Goal: Browse casually: Explore the website without a specific task or goal

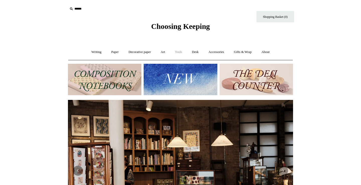
click at [180, 51] on link "Tools +" at bounding box center [178, 51] width 16 height 13
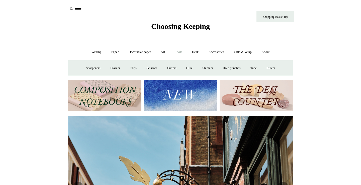
scroll to position [0, 225]
click at [190, 53] on link "Desk +" at bounding box center [195, 51] width 16 height 13
click at [118, 65] on link "Pen pots" at bounding box center [121, 67] width 20 height 13
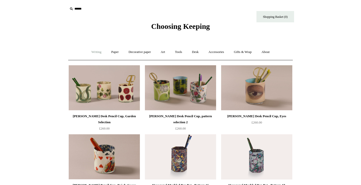
click at [93, 51] on link "Writing +" at bounding box center [96, 51] width 19 height 13
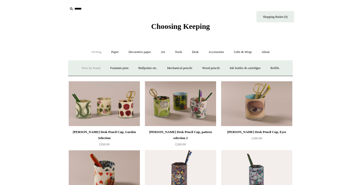
click at [90, 69] on link "Pens by brand +" at bounding box center [91, 67] width 28 height 13
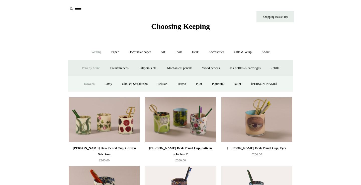
click at [89, 84] on link "Kaweco" at bounding box center [89, 83] width 20 height 13
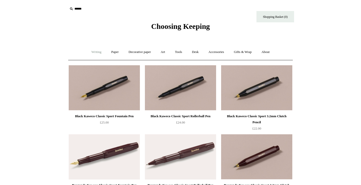
click at [97, 54] on link "Writing +" at bounding box center [96, 51] width 19 height 13
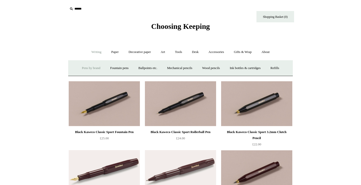
click at [89, 67] on link "Pens by brand +" at bounding box center [91, 67] width 28 height 13
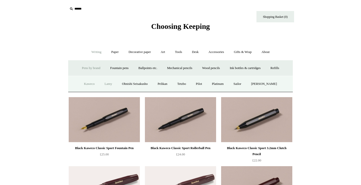
click at [106, 83] on link "Lamy" at bounding box center [108, 83] width 17 height 13
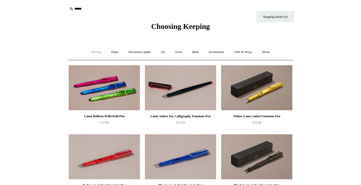
click at [93, 50] on link "Writing +" at bounding box center [96, 51] width 19 height 13
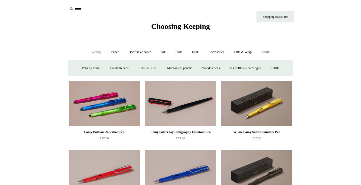
click at [146, 68] on link "Ballpoints etc. +" at bounding box center [148, 67] width 28 height 13
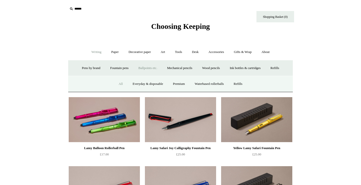
click at [116, 82] on link "All" at bounding box center [120, 83] width 13 height 13
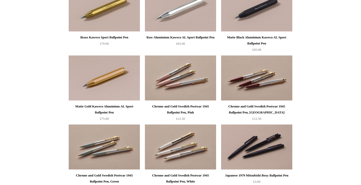
scroll to position [643, 0]
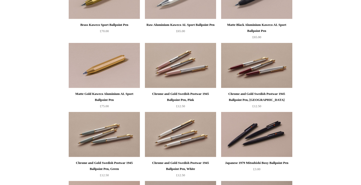
click at [173, 69] on img at bounding box center [180, 65] width 71 height 45
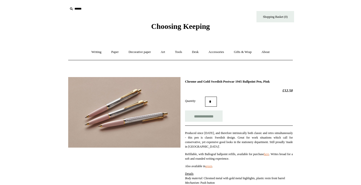
scroll to position [7, 0]
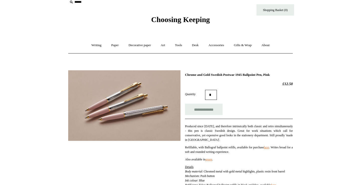
click at [97, 117] on img at bounding box center [124, 105] width 112 height 70
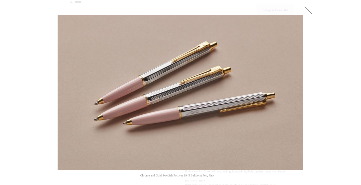
click at [309, 11] on link at bounding box center [308, 10] width 10 height 10
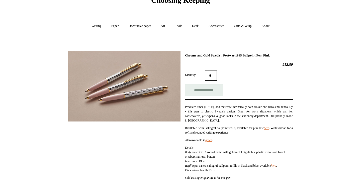
scroll to position [26, 0]
drag, startPoint x: 289, startPoint y: 56, endPoint x: 265, endPoint y: 56, distance: 24.3
click at [265, 56] on h1 "Chrome and Gold Swedish Postwar 1945 Ballpoint Pen, Pink" at bounding box center [239, 55] width 108 height 4
click at [268, 57] on div "**********" at bounding box center [239, 118] width 108 height 130
drag, startPoint x: 288, startPoint y: 55, endPoint x: 250, endPoint y: 52, distance: 37.9
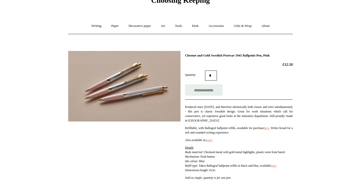
click at [250, 52] on div "**********" at bounding box center [180, 116] width 225 height 139
click at [243, 74] on div "Quantity *" at bounding box center [239, 75] width 108 height 10
drag, startPoint x: 276, startPoint y: 54, endPoint x: 181, endPoint y: 52, distance: 94.5
click at [181, 52] on div "**********" at bounding box center [180, 116] width 225 height 139
copy div "Chrome and Gold Swedish Postwar 1945 Ballpoint Pen"
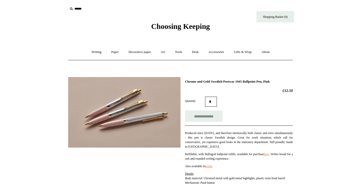
click at [134, 114] on img at bounding box center [124, 112] width 112 height 70
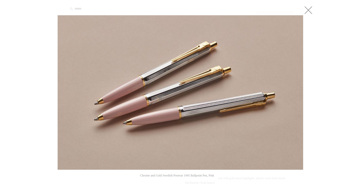
click at [310, 11] on link at bounding box center [308, 10] width 10 height 10
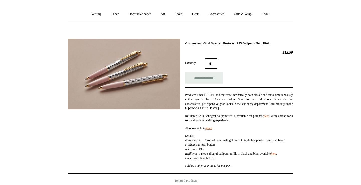
scroll to position [38, 0]
click at [212, 128] on link "green" at bounding box center [208, 128] width 7 height 4
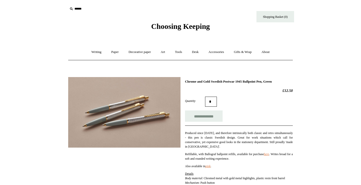
click at [134, 107] on img at bounding box center [124, 112] width 112 height 70
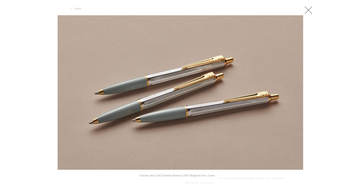
click at [311, 11] on link at bounding box center [308, 10] width 10 height 10
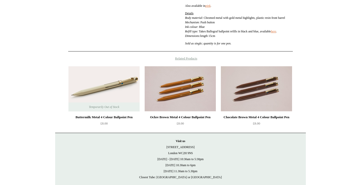
scroll to position [174, 0]
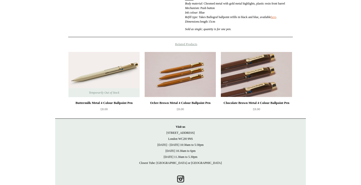
click at [233, 75] on img at bounding box center [256, 74] width 71 height 45
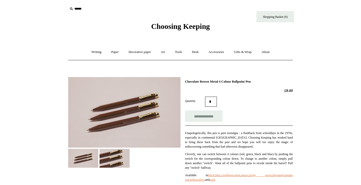
click at [118, 155] on img at bounding box center [115, 158] width 30 height 19
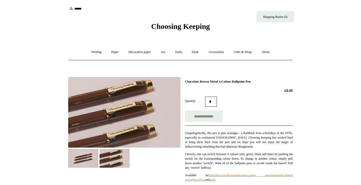
click at [88, 155] on img at bounding box center [83, 158] width 30 height 19
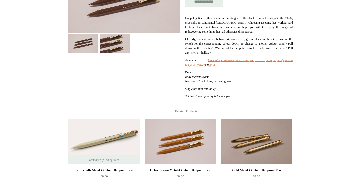
scroll to position [126, 0]
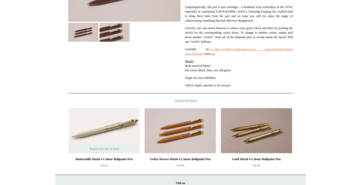
click at [208, 49] on icon "black" at bounding box center [211, 49] width 7 height 4
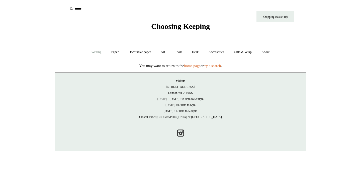
click at [95, 53] on link "Writing +" at bounding box center [96, 51] width 19 height 13
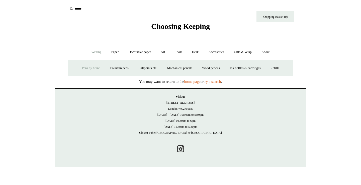
click at [90, 67] on link "Pens by brand +" at bounding box center [91, 67] width 28 height 13
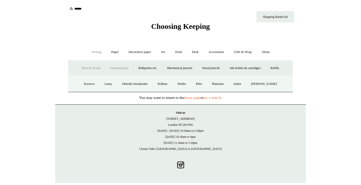
click at [120, 65] on link "Fountain pens +" at bounding box center [119, 67] width 27 height 13
click at [142, 65] on link "Ballpoints etc. +" at bounding box center [148, 67] width 28 height 13
click at [118, 83] on link "All" at bounding box center [120, 83] width 13 height 13
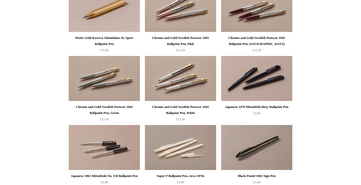
scroll to position [696, 0]
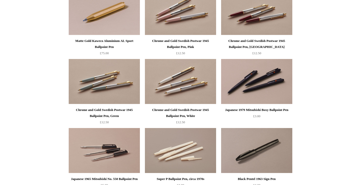
click at [273, 14] on img at bounding box center [256, 12] width 71 height 45
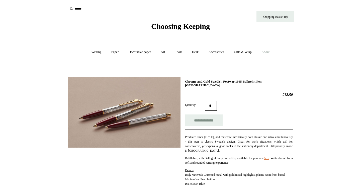
click at [267, 52] on link "About +" at bounding box center [265, 51] width 17 height 13
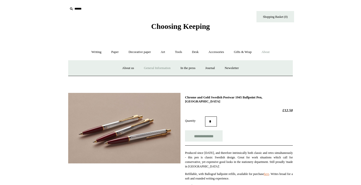
click at [161, 71] on link "General Information" at bounding box center [157, 67] width 36 height 13
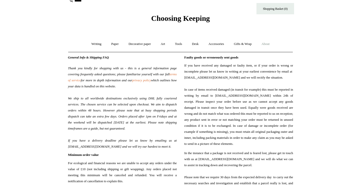
scroll to position [9, 0]
click at [131, 44] on link "Decorative paper +" at bounding box center [139, 43] width 31 height 13
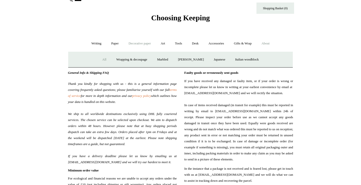
click at [100, 58] on link "All" at bounding box center [104, 59] width 13 height 13
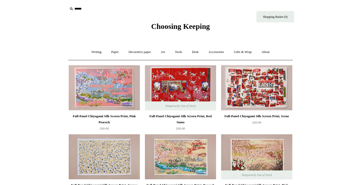
scroll to position [2, 0]
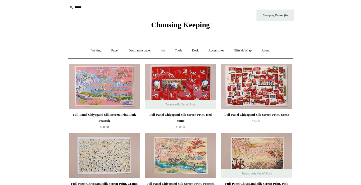
click at [166, 51] on link "Art +" at bounding box center [162, 50] width 13 height 13
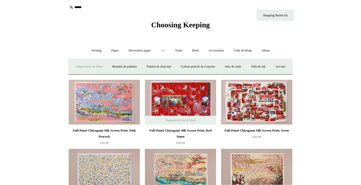
click at [106, 67] on link "Watercolour & Paint" at bounding box center [89, 66] width 36 height 13
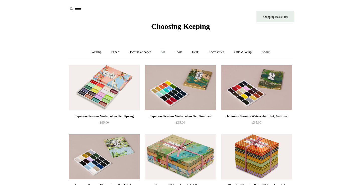
click at [162, 51] on link "Art +" at bounding box center [162, 51] width 13 height 13
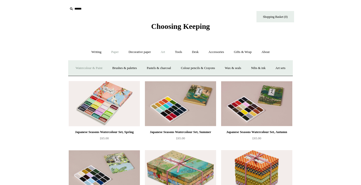
click at [113, 50] on link "Paper +" at bounding box center [115, 51] width 17 height 13
click at [102, 70] on link "Notebooks +" at bounding box center [110, 67] width 23 height 13
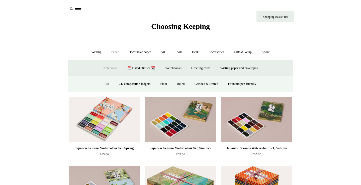
click at [103, 83] on link "All" at bounding box center [106, 83] width 13 height 13
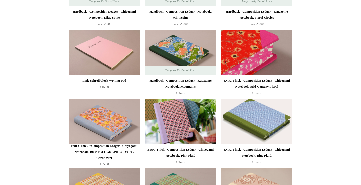
scroll to position [400, 0]
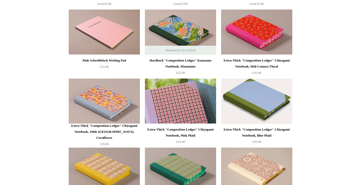
click at [179, 107] on img at bounding box center [180, 100] width 71 height 45
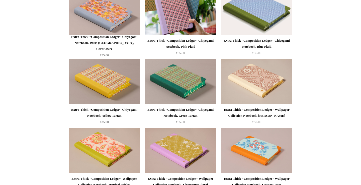
scroll to position [494, 0]
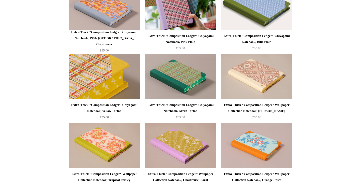
click at [84, 84] on img at bounding box center [104, 76] width 71 height 45
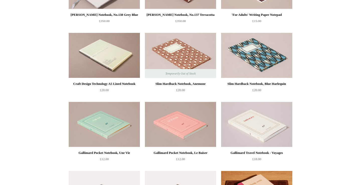
scroll to position [1777, 0]
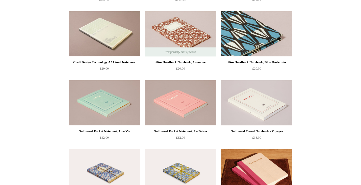
click at [257, 34] on img at bounding box center [256, 33] width 71 height 45
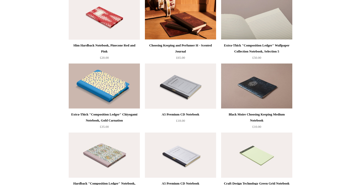
scroll to position [2016, 0]
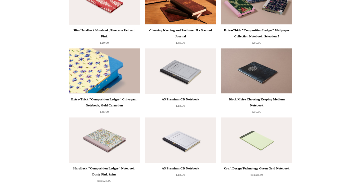
click at [123, 62] on img at bounding box center [104, 70] width 71 height 45
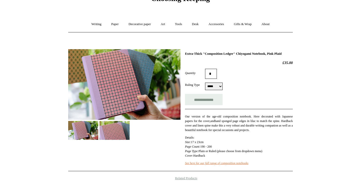
scroll to position [29, 0]
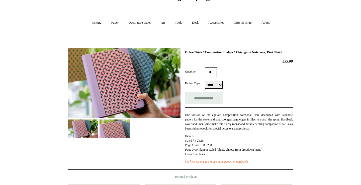
click at [96, 129] on img at bounding box center [83, 128] width 30 height 19
click at [93, 130] on img at bounding box center [83, 128] width 30 height 19
click at [107, 130] on img at bounding box center [115, 128] width 30 height 19
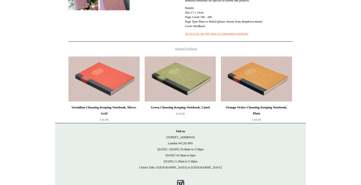
scroll to position [69, 0]
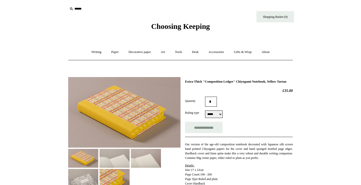
click at [94, 169] on img at bounding box center [83, 178] width 30 height 19
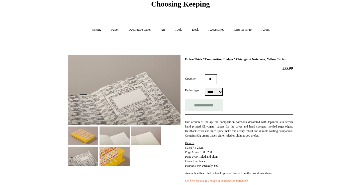
click at [104, 155] on img at bounding box center [115, 155] width 30 height 19
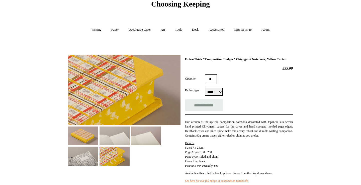
click at [108, 140] on img at bounding box center [115, 135] width 30 height 19
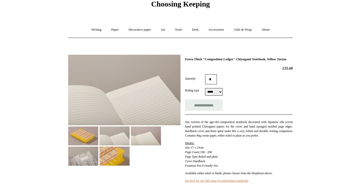
click at [118, 108] on img at bounding box center [124, 90] width 112 height 70
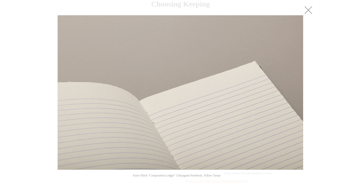
click at [306, 11] on link at bounding box center [308, 10] width 10 height 10
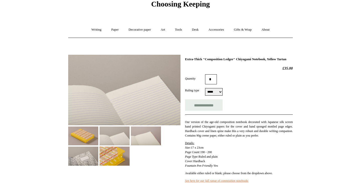
click at [147, 133] on img at bounding box center [146, 135] width 30 height 19
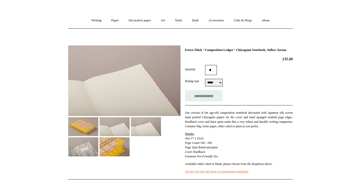
scroll to position [32, 0]
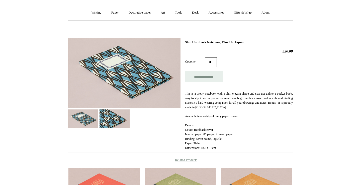
scroll to position [40, 0]
click at [112, 112] on img at bounding box center [115, 118] width 30 height 19
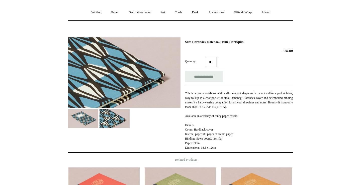
click at [80, 122] on img at bounding box center [83, 118] width 30 height 19
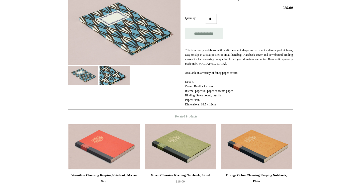
scroll to position [22, 0]
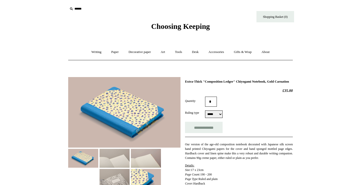
click at [108, 159] on img at bounding box center [115, 158] width 30 height 19
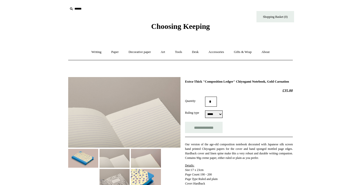
click at [143, 154] on img at bounding box center [146, 158] width 30 height 19
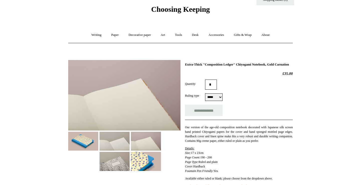
scroll to position [15, 0]
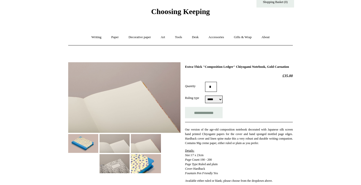
click at [135, 158] on img at bounding box center [146, 163] width 30 height 19
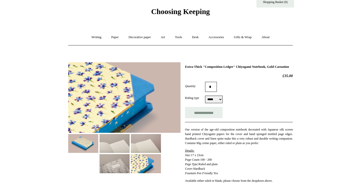
click at [114, 166] on img at bounding box center [115, 163] width 30 height 19
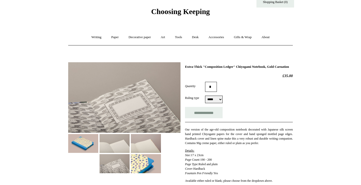
click at [107, 135] on img at bounding box center [115, 143] width 30 height 19
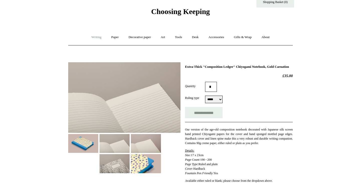
click at [94, 38] on link "Writing +" at bounding box center [96, 37] width 19 height 13
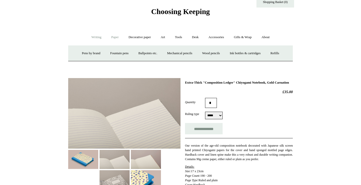
click at [107, 39] on link "Paper +" at bounding box center [115, 37] width 17 height 13
click at [136, 53] on link "📆 Dated Diaries 📆" at bounding box center [141, 53] width 37 height 13
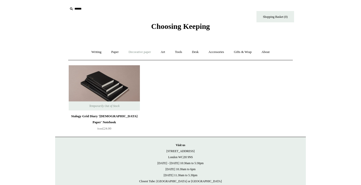
click at [136, 52] on link "Decorative paper +" at bounding box center [139, 51] width 31 height 13
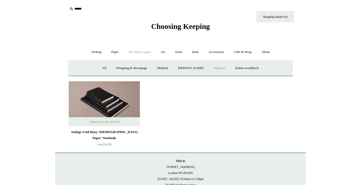
click at [219, 65] on link "Japanese" at bounding box center [219, 67] width 21 height 13
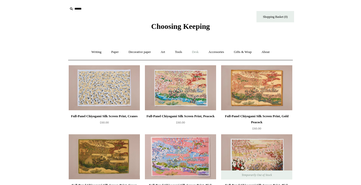
click at [198, 52] on link "Desk +" at bounding box center [195, 51] width 16 height 13
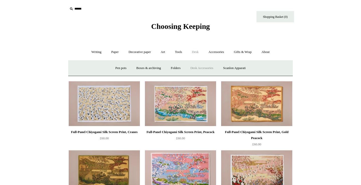
click at [199, 68] on link "Desk Accessories" at bounding box center [202, 67] width 32 height 13
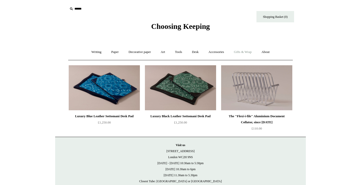
click at [242, 53] on link "Gifts & Wrap +" at bounding box center [242, 51] width 27 height 13
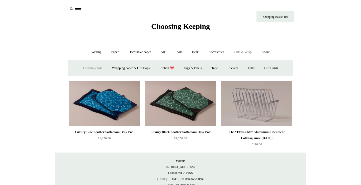
click at [86, 67] on link "Greeting cards +" at bounding box center [92, 67] width 28 height 13
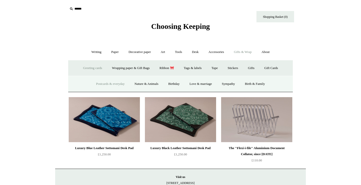
click at [105, 82] on link "Postcards & everyday" at bounding box center [110, 83] width 38 height 13
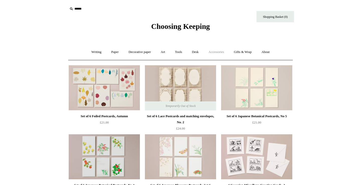
click at [216, 53] on link "Accessories +" at bounding box center [216, 51] width 25 height 13
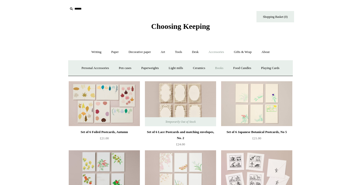
click at [222, 69] on link "Books" at bounding box center [219, 67] width 17 height 13
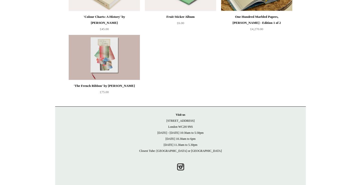
scroll to position [168, 0]
